Goal: Transaction & Acquisition: Book appointment/travel/reservation

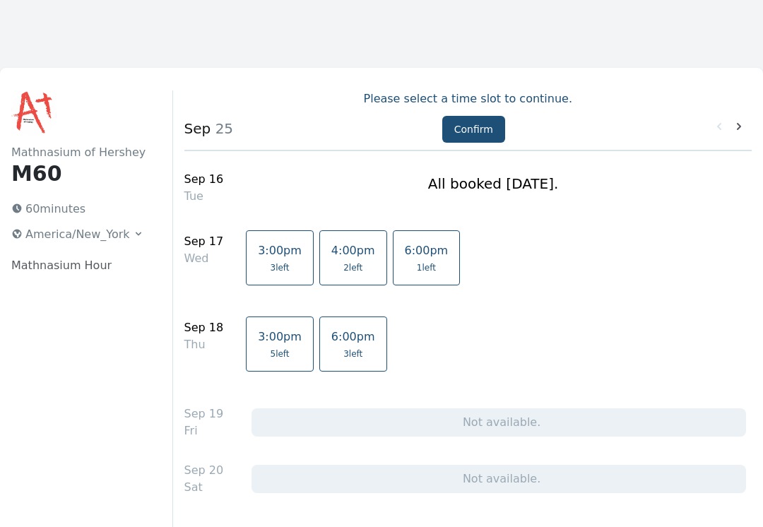
click at [738, 132] on icon at bounding box center [739, 126] width 14 height 14
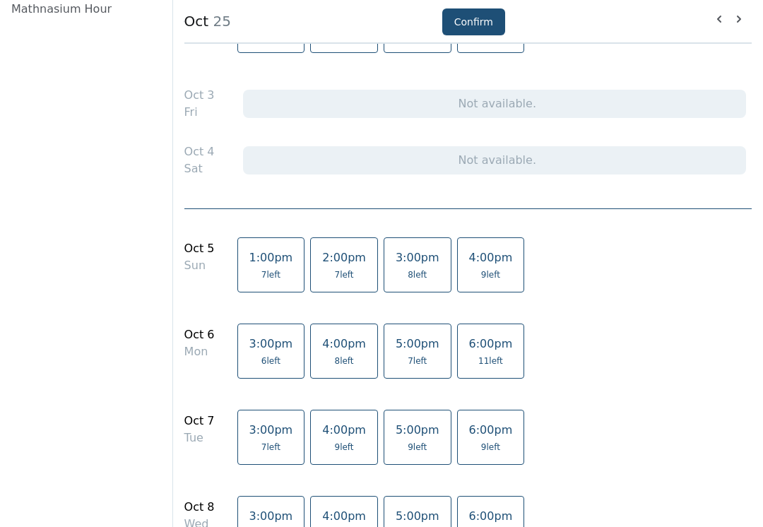
scroll to position [267, 0]
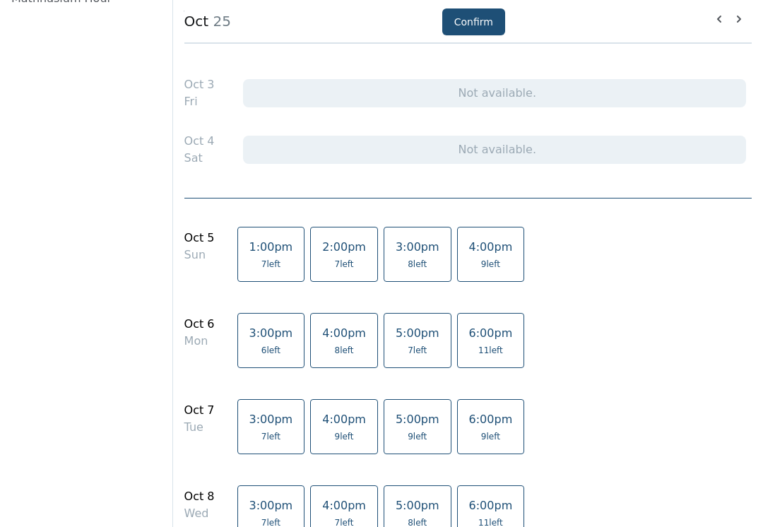
click at [469, 256] on link "4:00pm 9 left" at bounding box center [491, 254] width 68 height 55
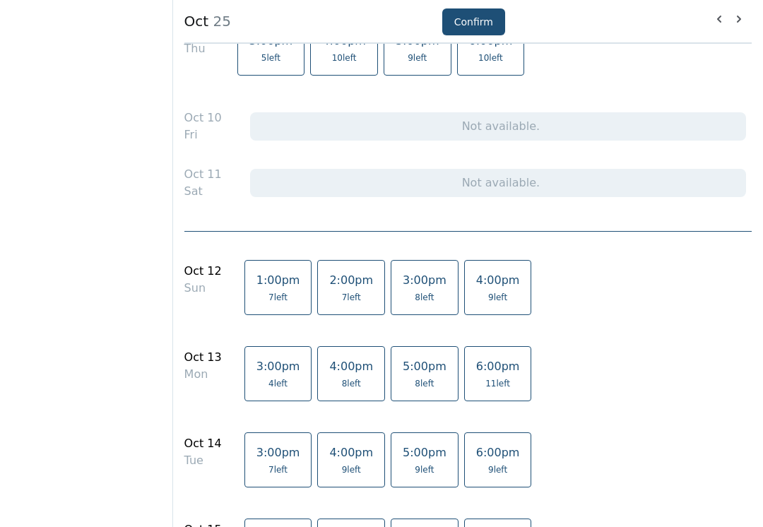
scroll to position [818, 0]
click at [477, 287] on span "4:00pm" at bounding box center [498, 279] width 44 height 13
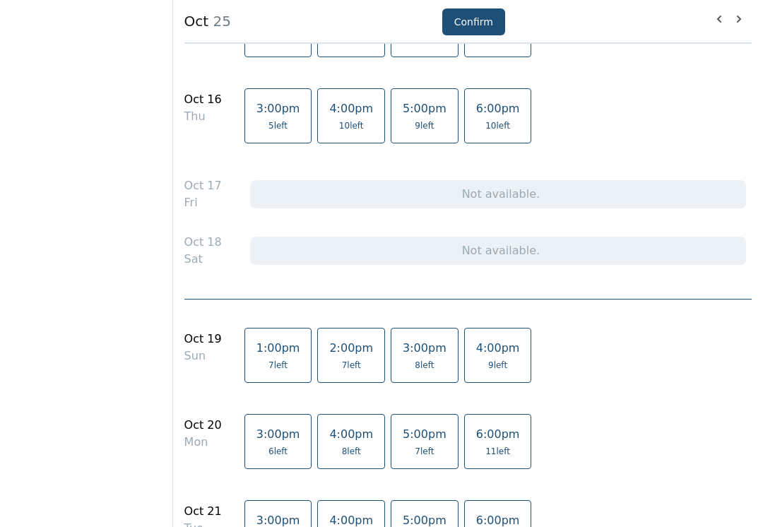
scroll to position [1336, 0]
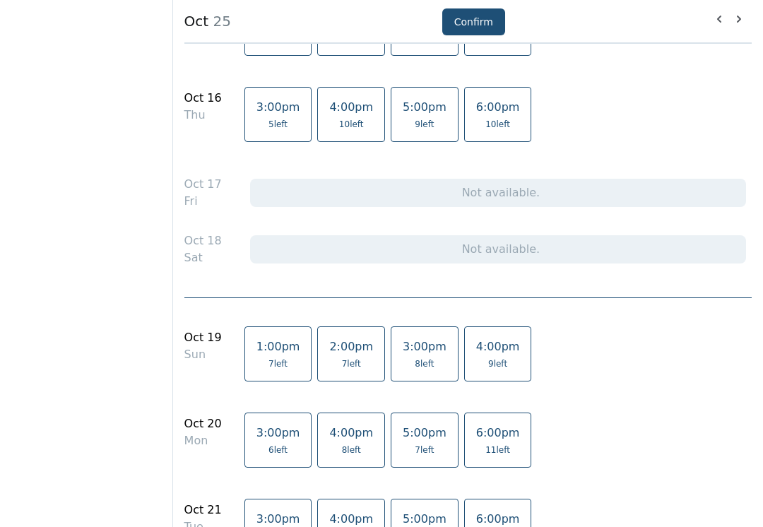
click at [476, 357] on link "4:00pm 9 left" at bounding box center [498, 353] width 68 height 55
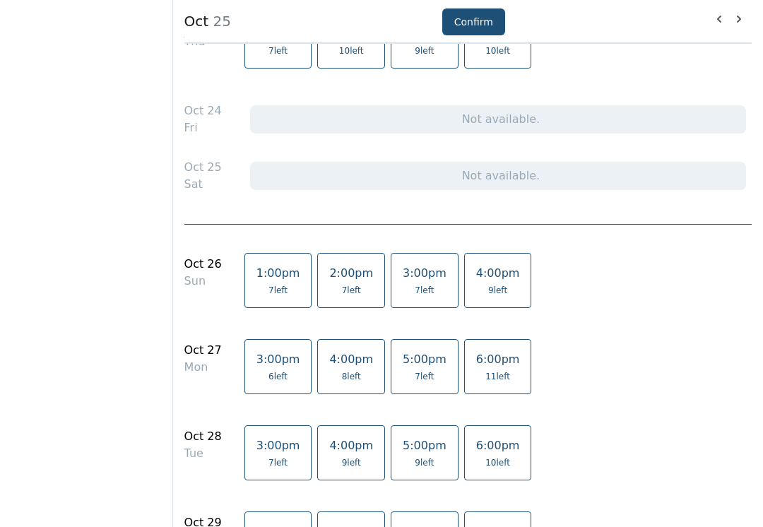
scroll to position [1995, 0]
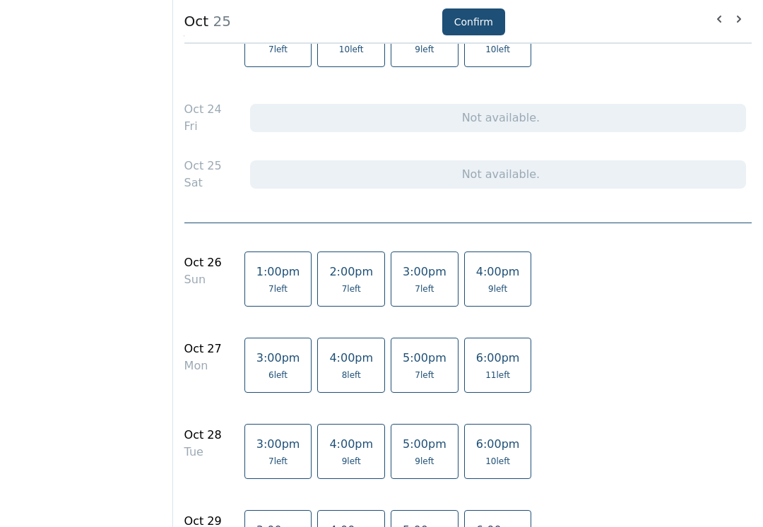
click at [484, 279] on link "4:00pm 9 left" at bounding box center [498, 279] width 68 height 55
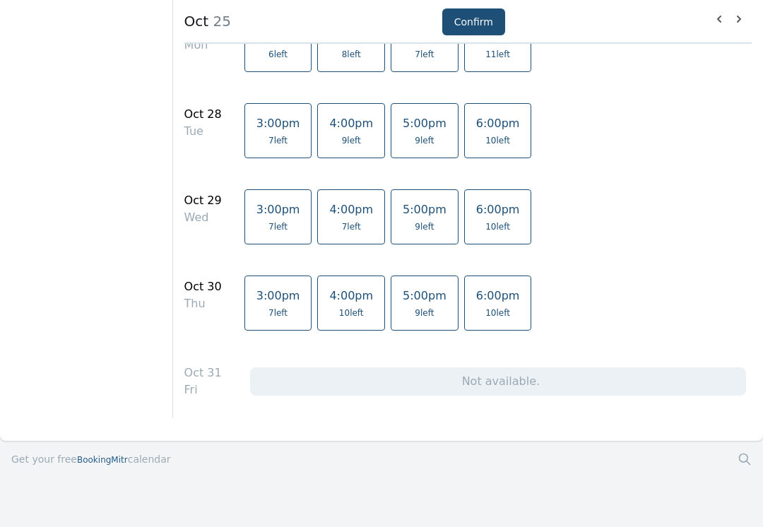
scroll to position [2325, 0]
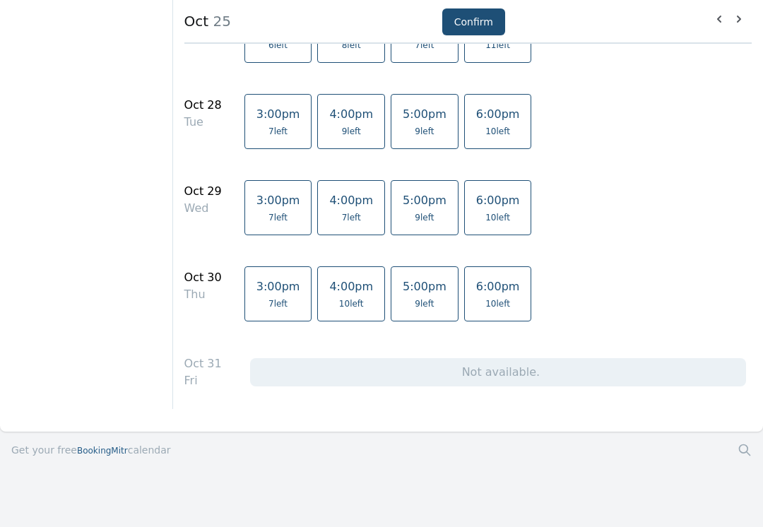
click at [471, 19] on button "Confirm" at bounding box center [473, 21] width 63 height 27
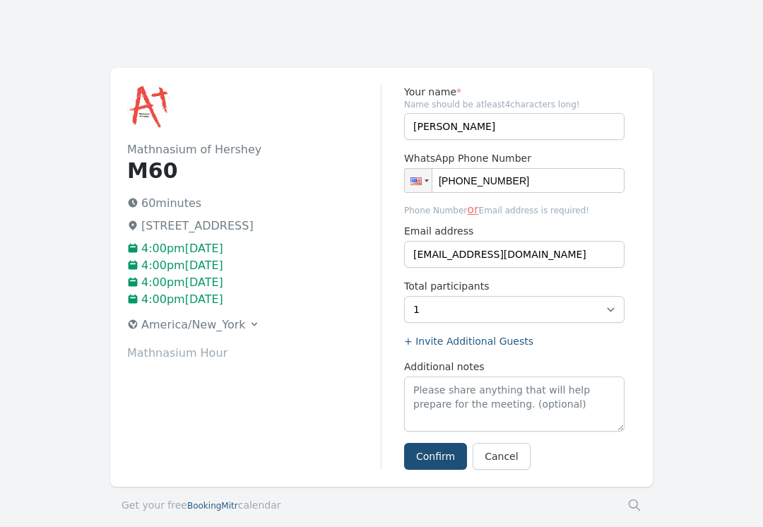
click at [440, 457] on button "Confirm" at bounding box center [435, 456] width 63 height 27
